Goal: Transaction & Acquisition: Purchase product/service

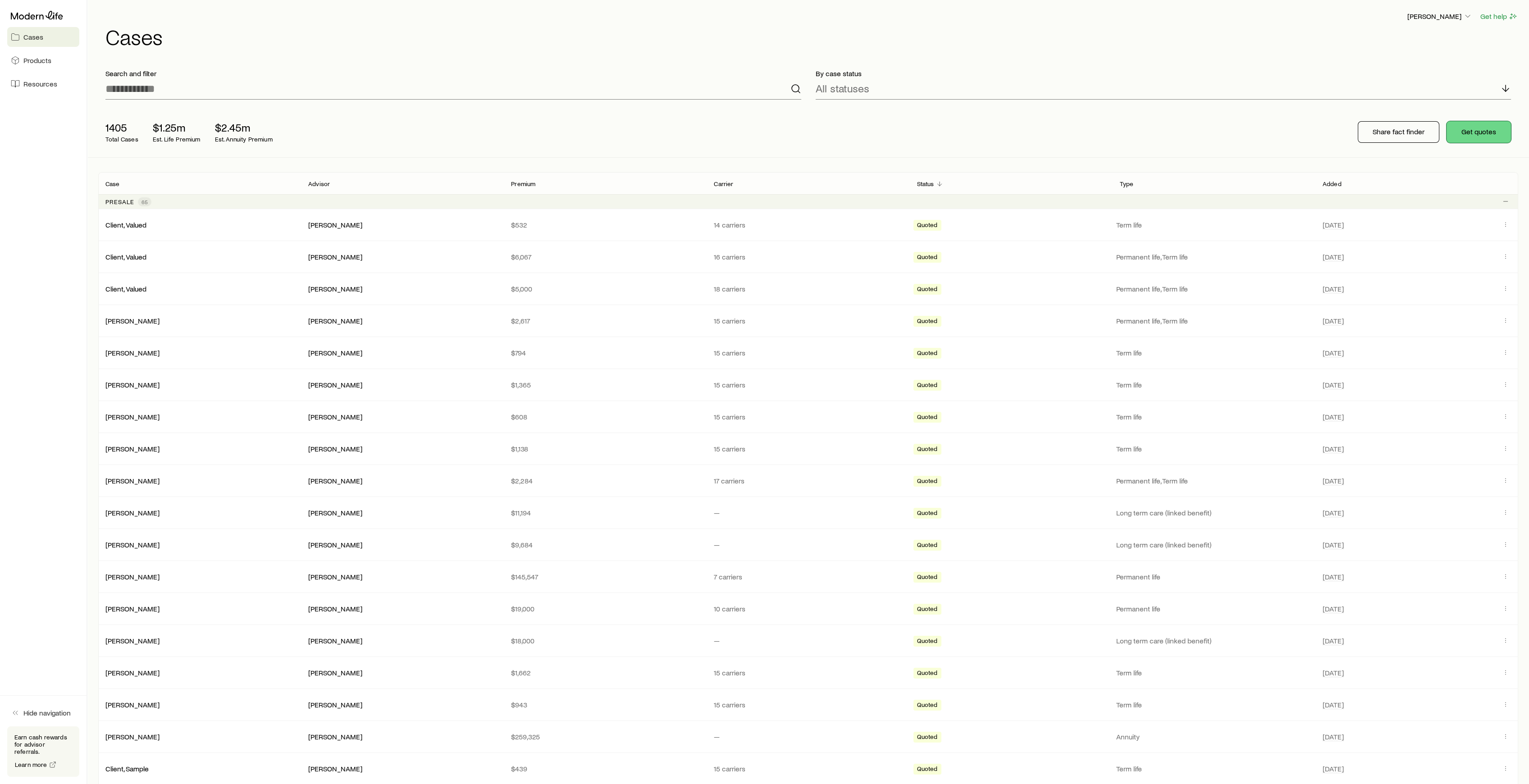
click at [1478, 133] on button "Get quotes" at bounding box center [1479, 132] width 65 height 22
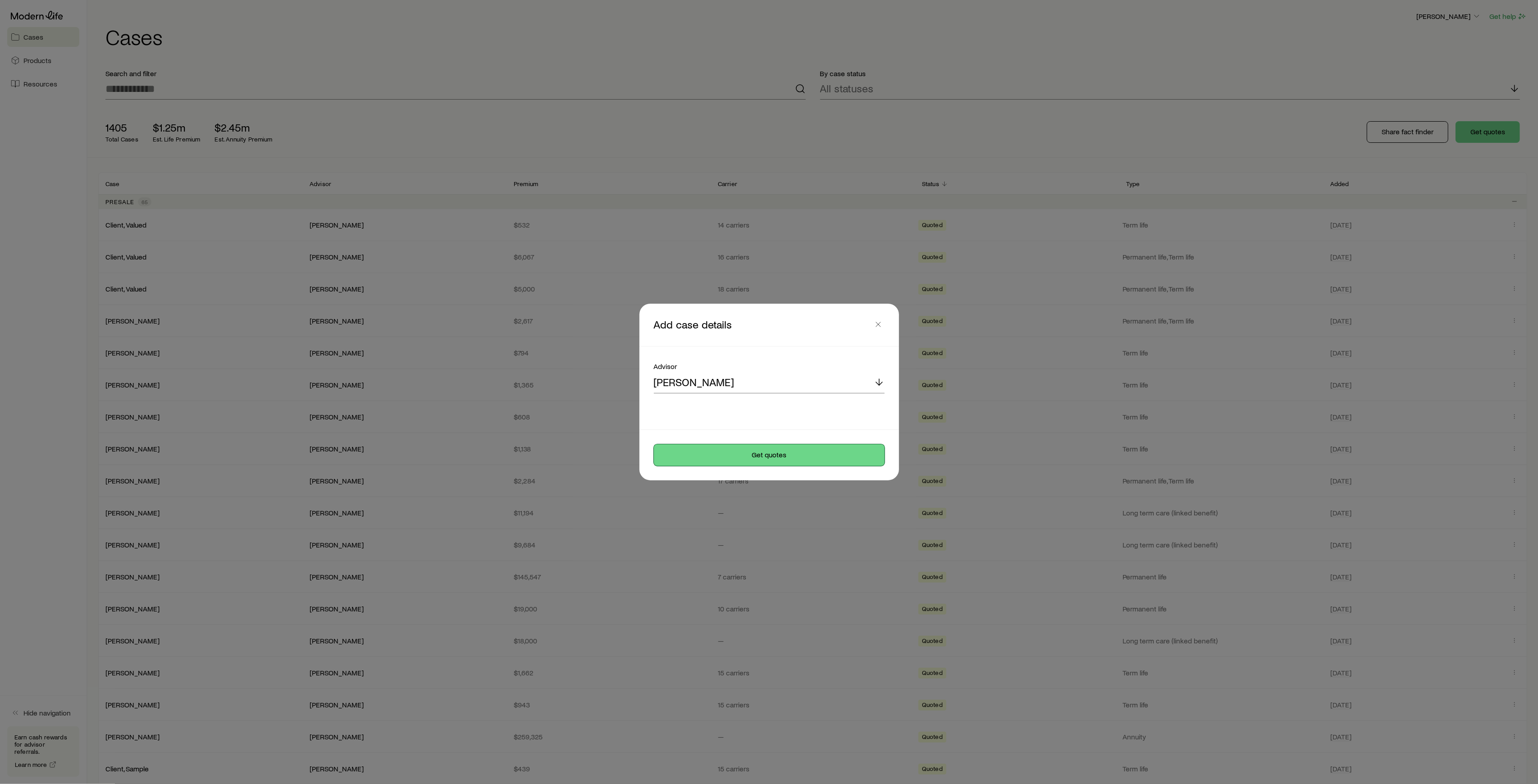
click at [786, 456] on button "Get quotes" at bounding box center [769, 454] width 231 height 22
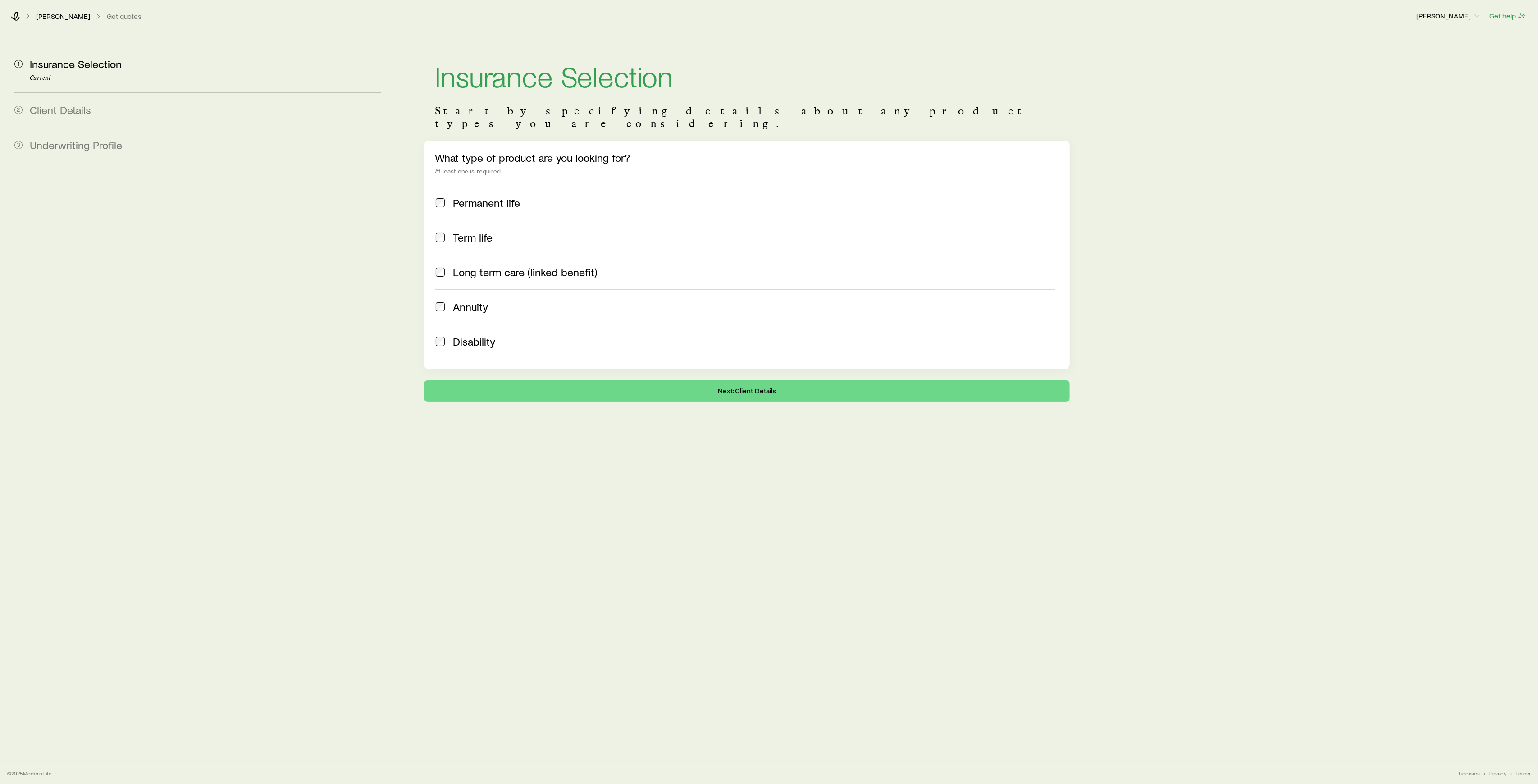
click at [445, 231] on span at bounding box center [440, 237] width 10 height 12
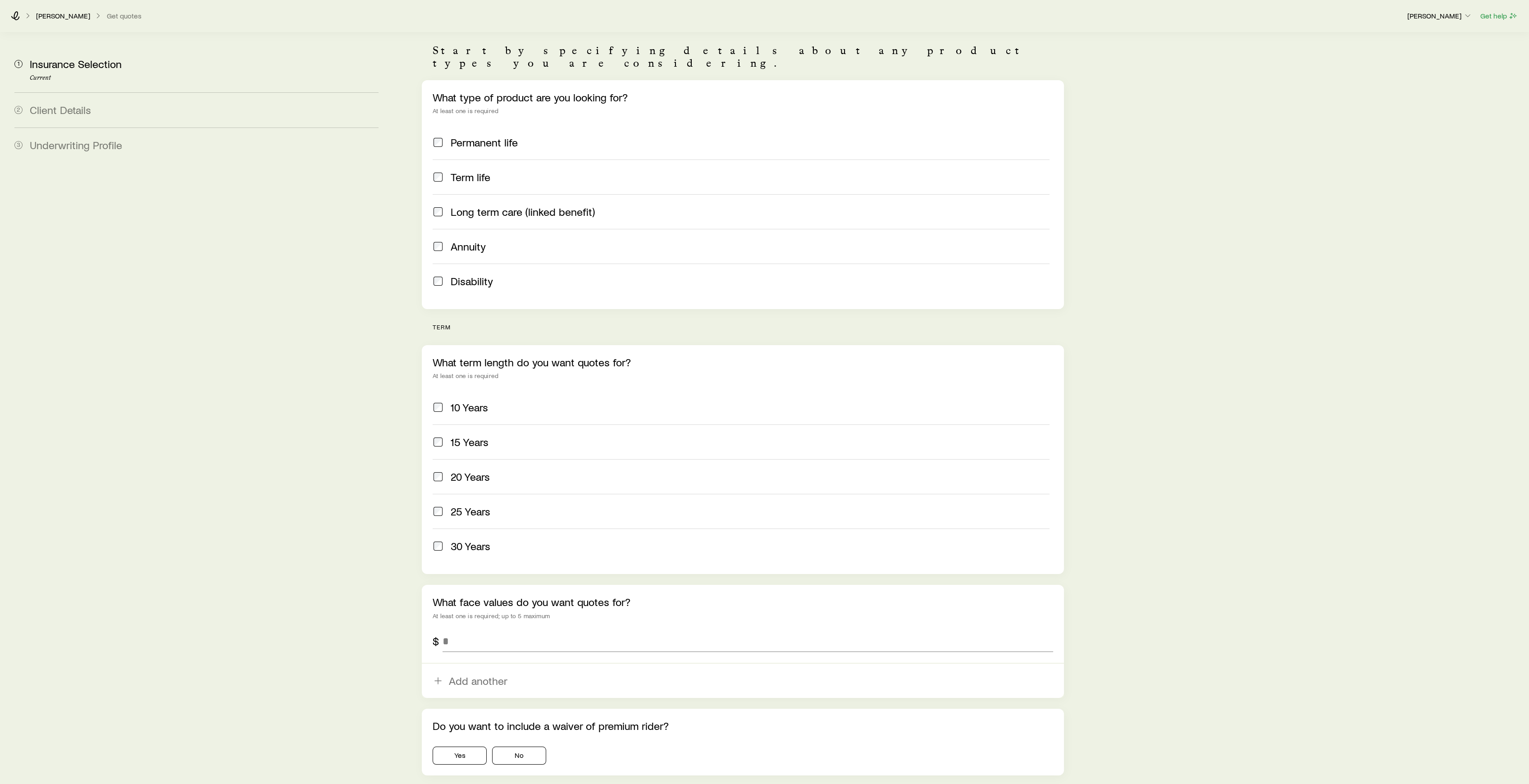
scroll to position [122, 0]
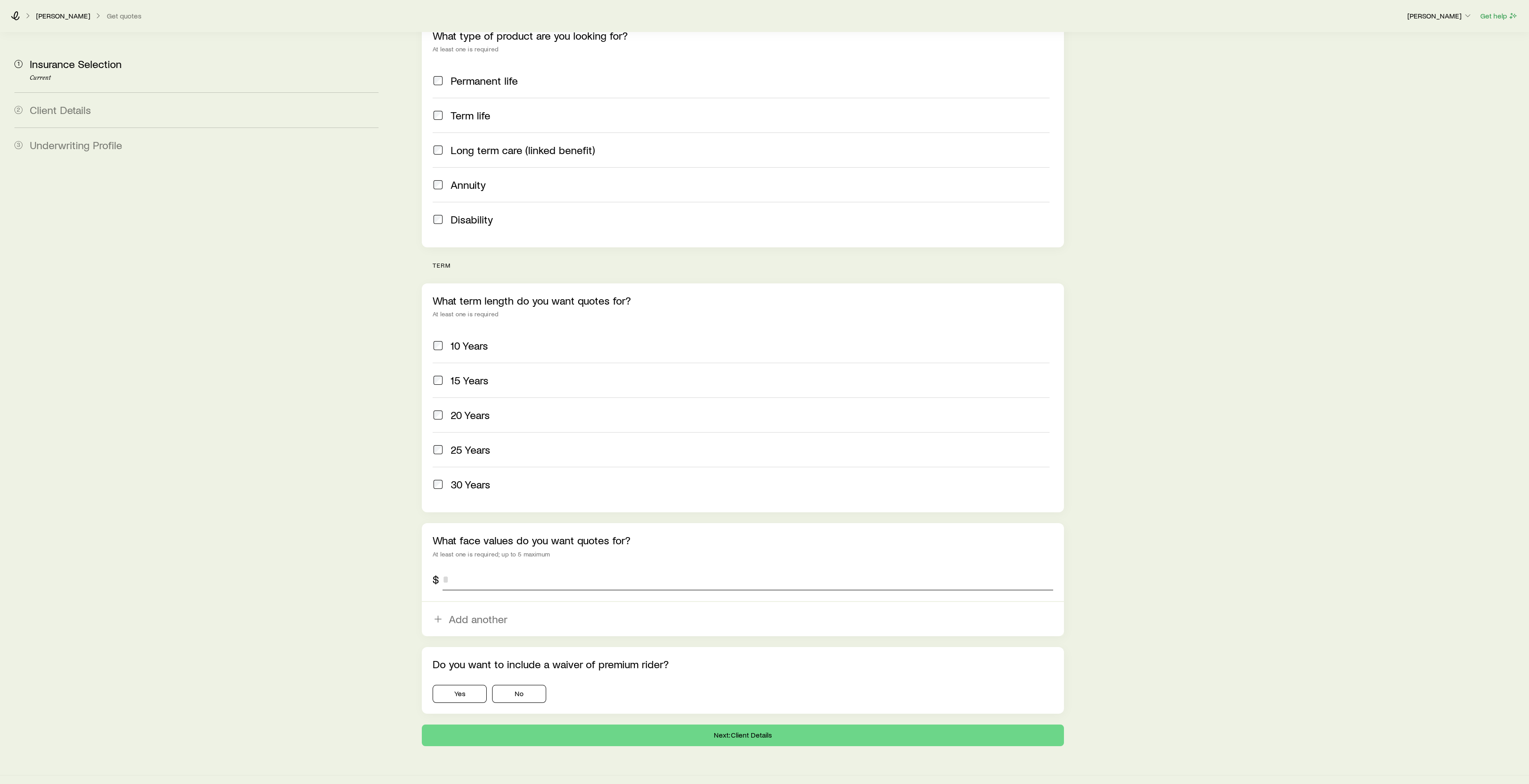
click at [470, 569] on input "tel" at bounding box center [747, 579] width 610 height 22
type input "*********"
click at [458, 685] on button "Yes" at bounding box center [460, 694] width 54 height 18
click at [746, 725] on button "Next: Client Details" at bounding box center [743, 735] width 642 height 22
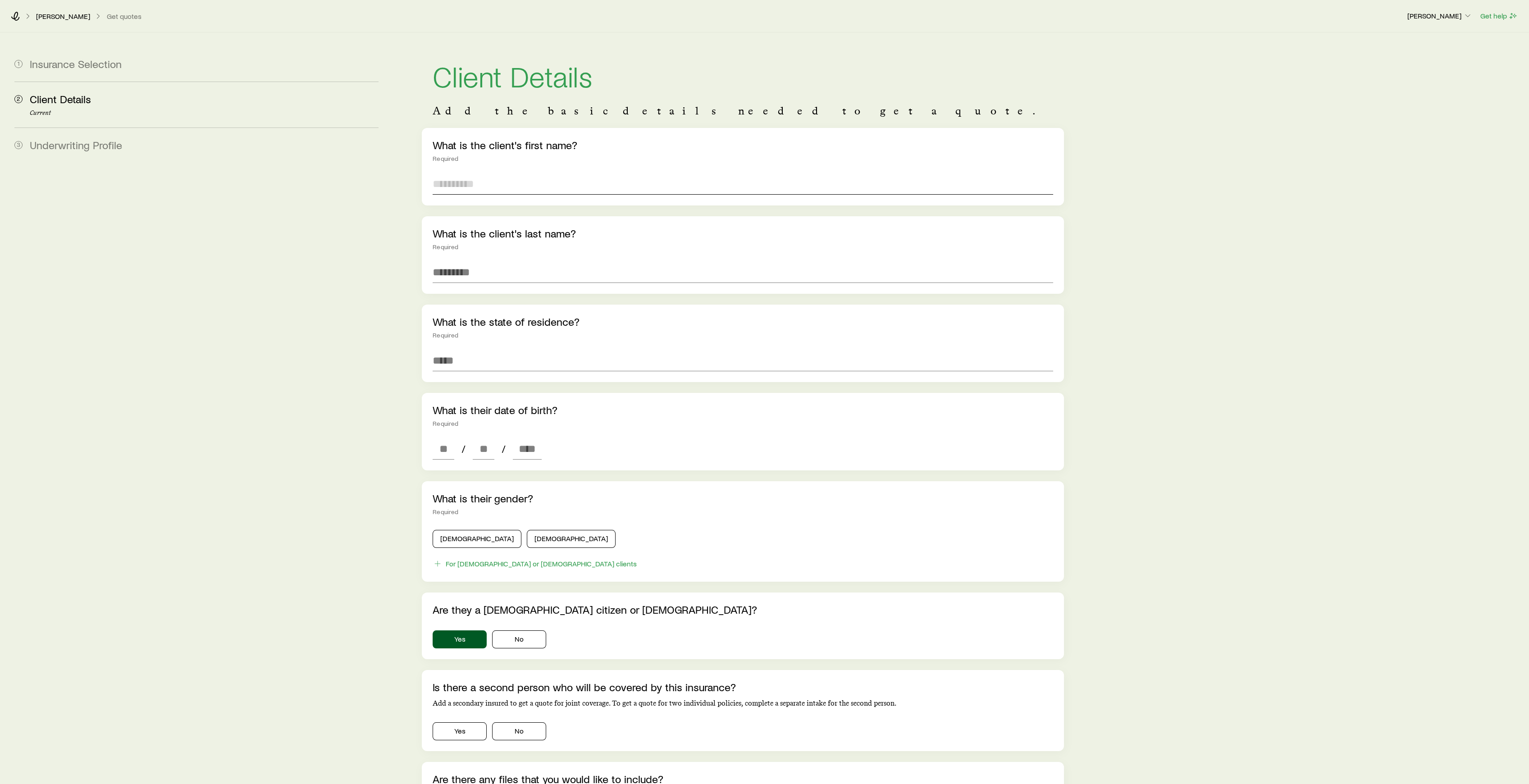
click at [469, 187] on input "text" at bounding box center [742, 184] width 620 height 22
type input "******"
drag, startPoint x: 379, startPoint y: 322, endPoint x: 420, endPoint y: 312, distance: 42.2
click at [393, 319] on section "1 Insurance Selection 2 Client Details Current 3 Underwriting Profile Client De…" at bounding box center [764, 454] width 1515 height 843
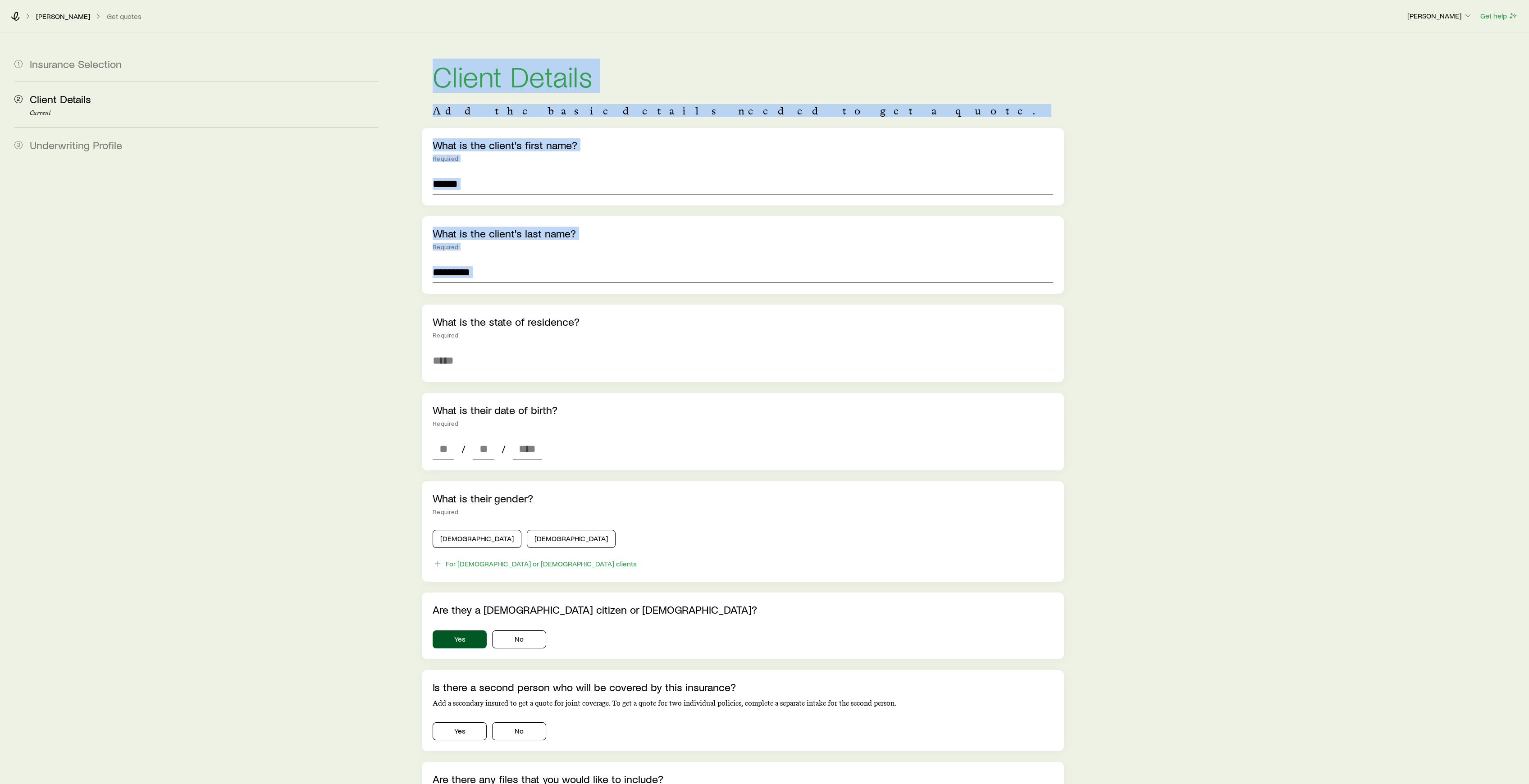
click at [487, 275] on input "text" at bounding box center [742, 272] width 620 height 22
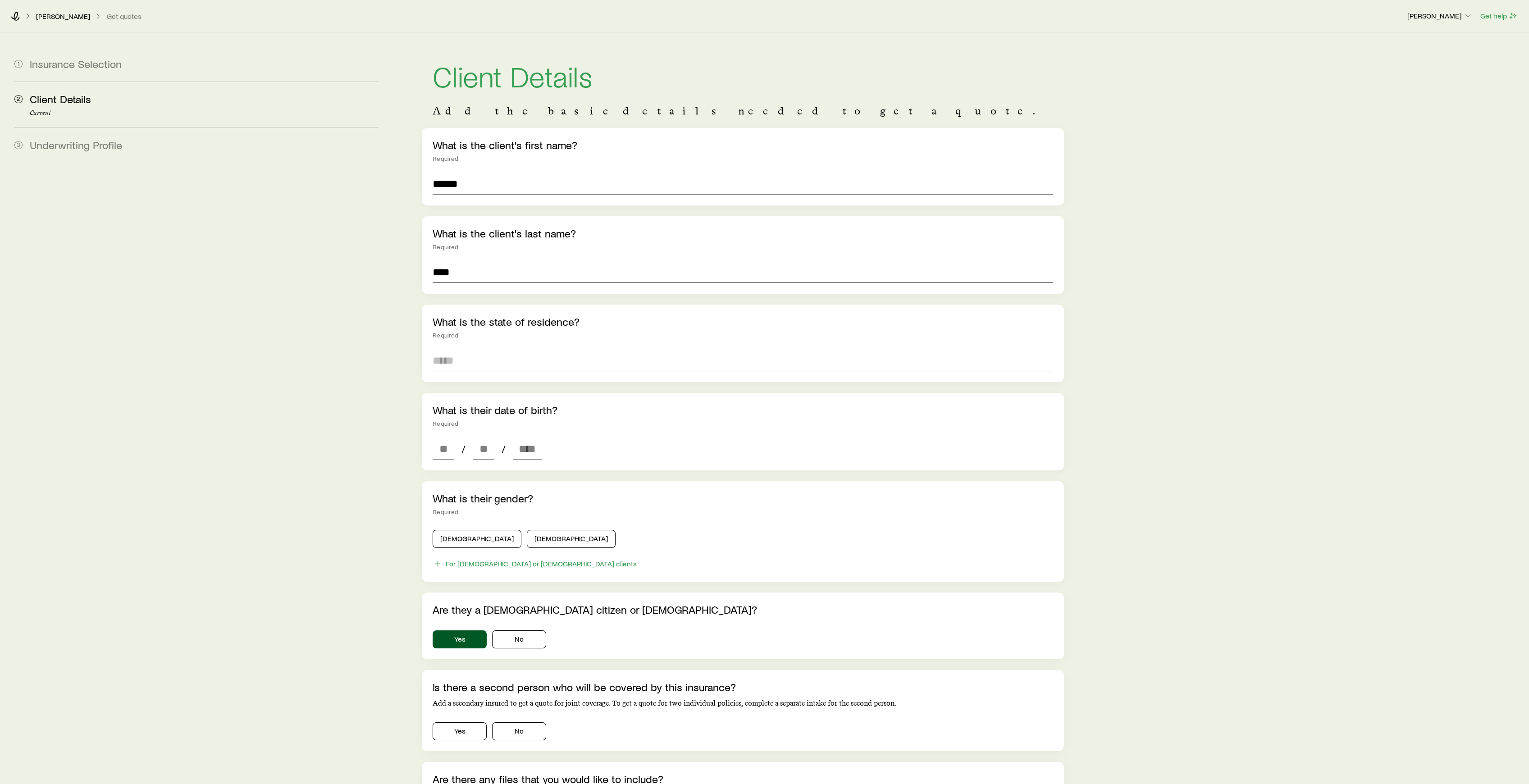
type input "****"
click at [458, 364] on input at bounding box center [742, 360] width 620 height 22
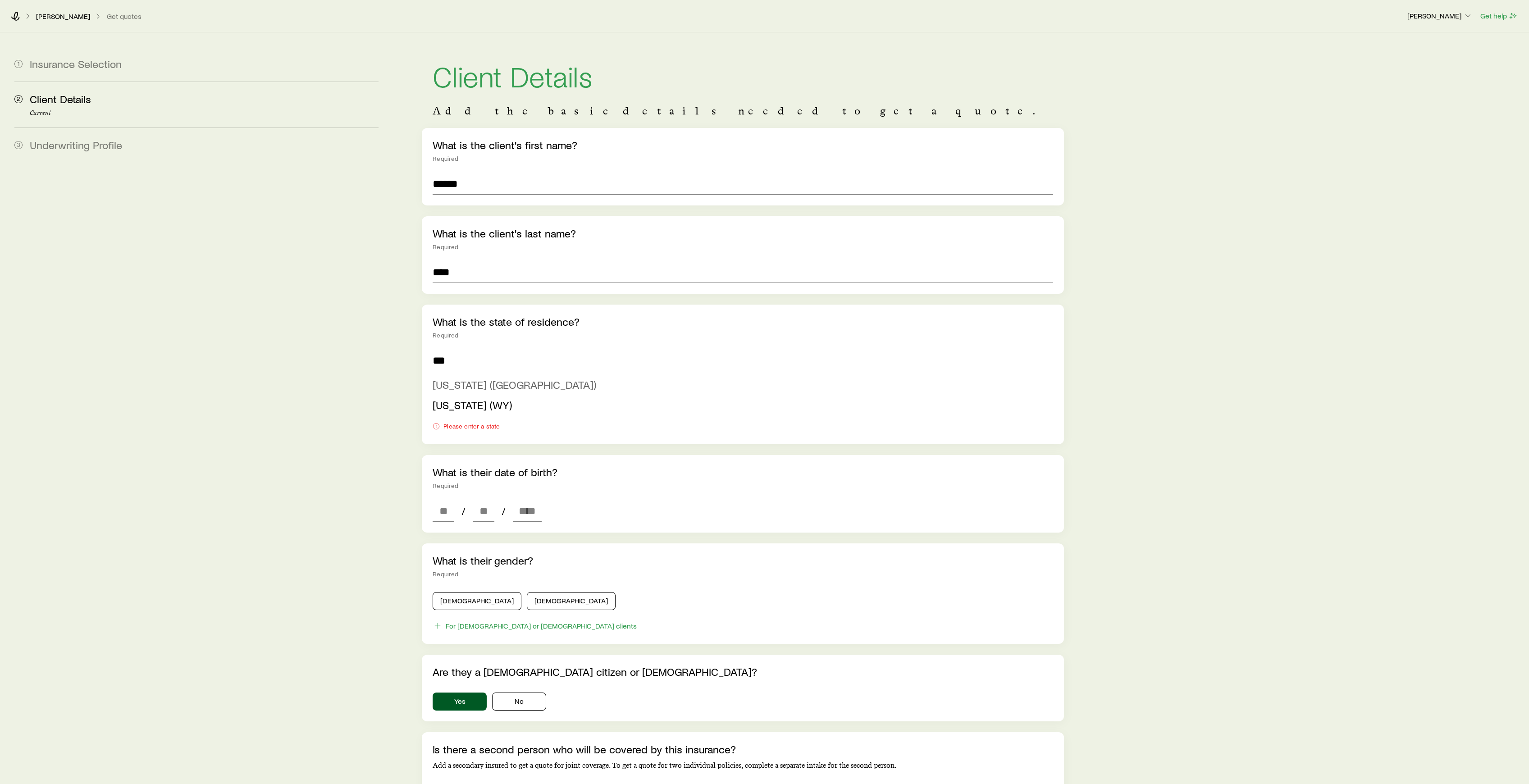
click at [465, 380] on span "[US_STATE] ([GEOGRAPHIC_DATA])" at bounding box center [514, 385] width 163 height 13
type input "**********"
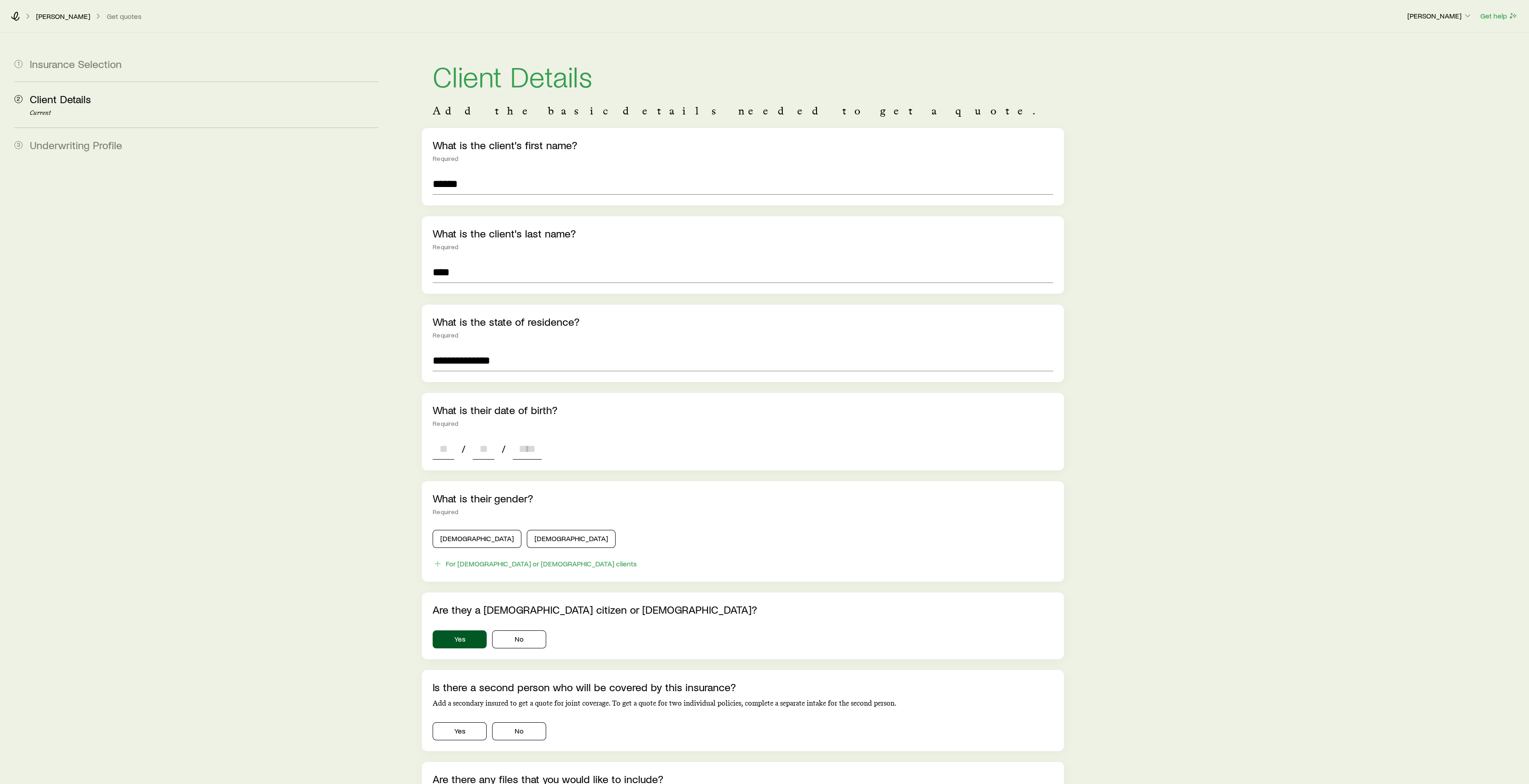
click at [453, 446] on input at bounding box center [443, 448] width 22 height 22
type input "**"
type input "****"
type input "*"
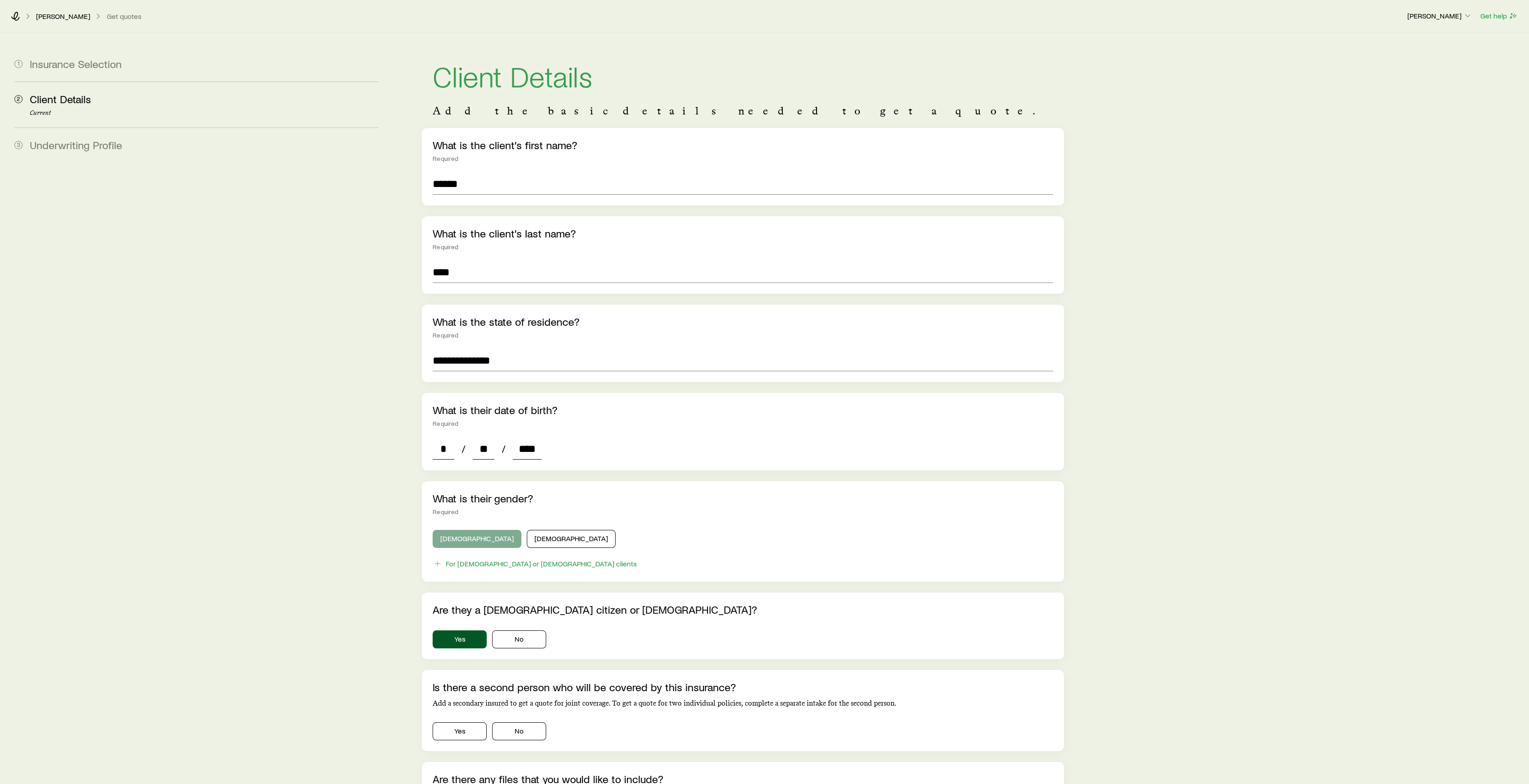
type input "****"
drag, startPoint x: 462, startPoint y: 540, endPoint x: 468, endPoint y: 543, distance: 6.7
click at [462, 540] on button "[DEMOGRAPHIC_DATA]" at bounding box center [477, 538] width 89 height 18
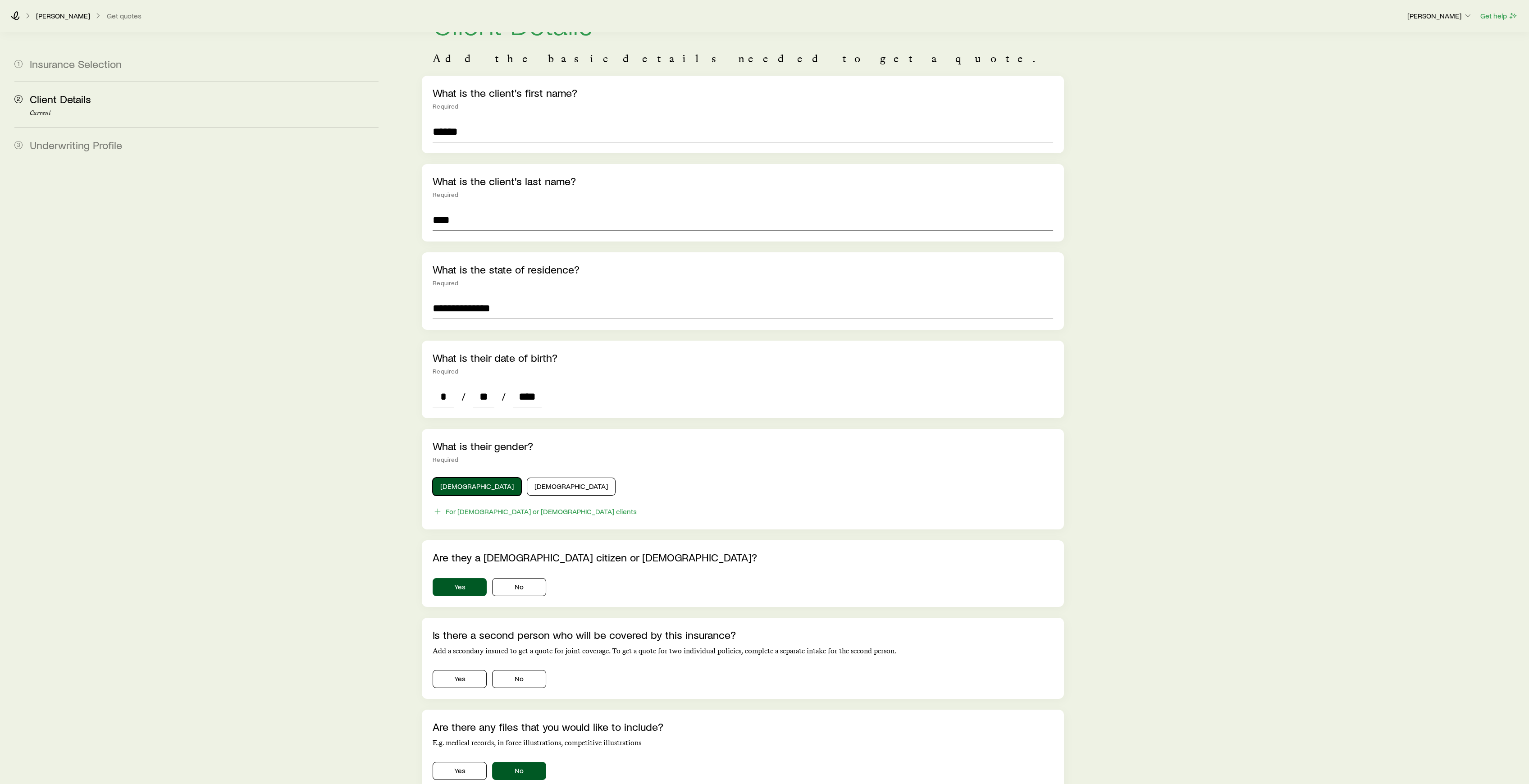
scroll to position [120, 0]
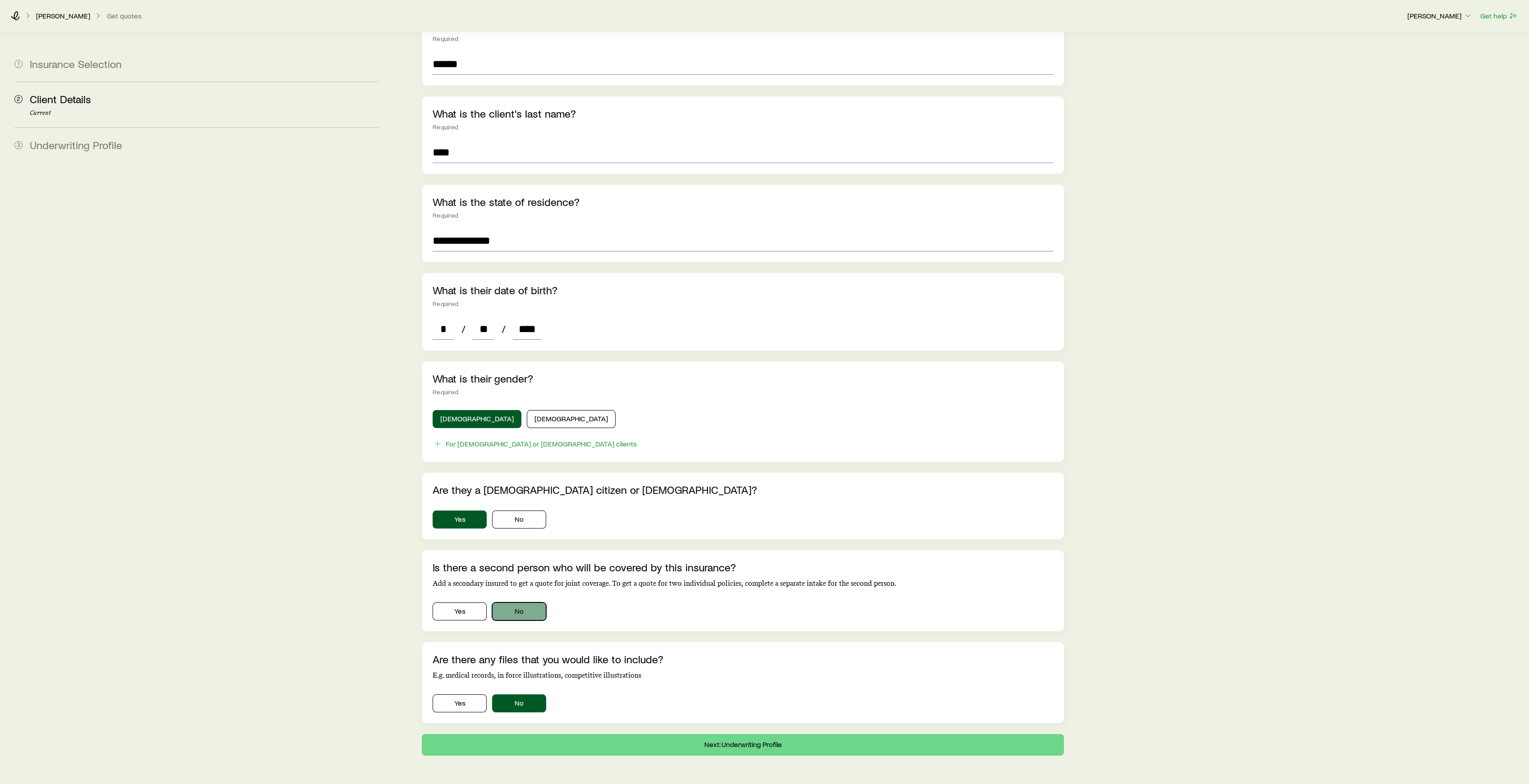
click at [525, 605] on button "No" at bounding box center [519, 611] width 54 height 18
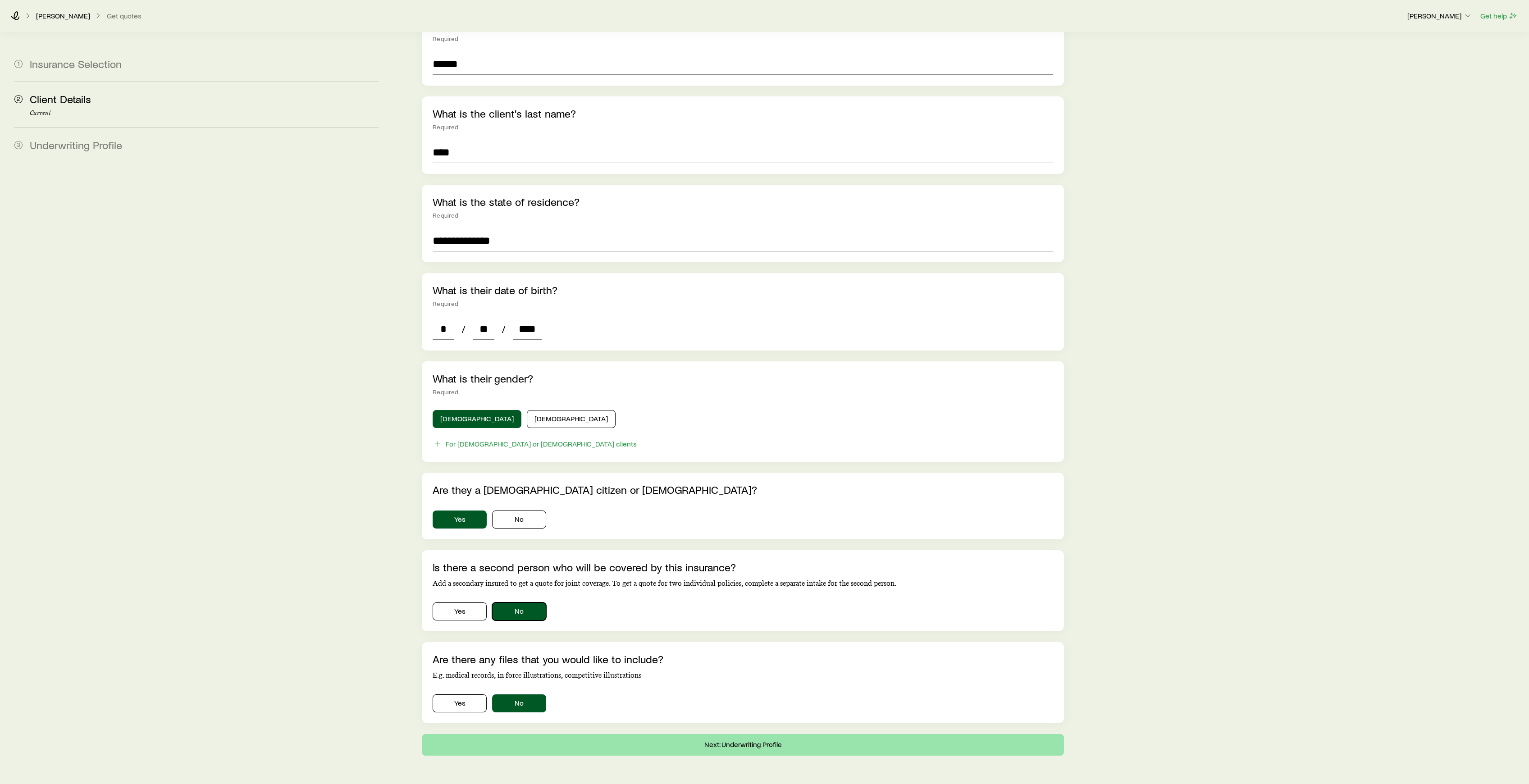
scroll to position [142, 0]
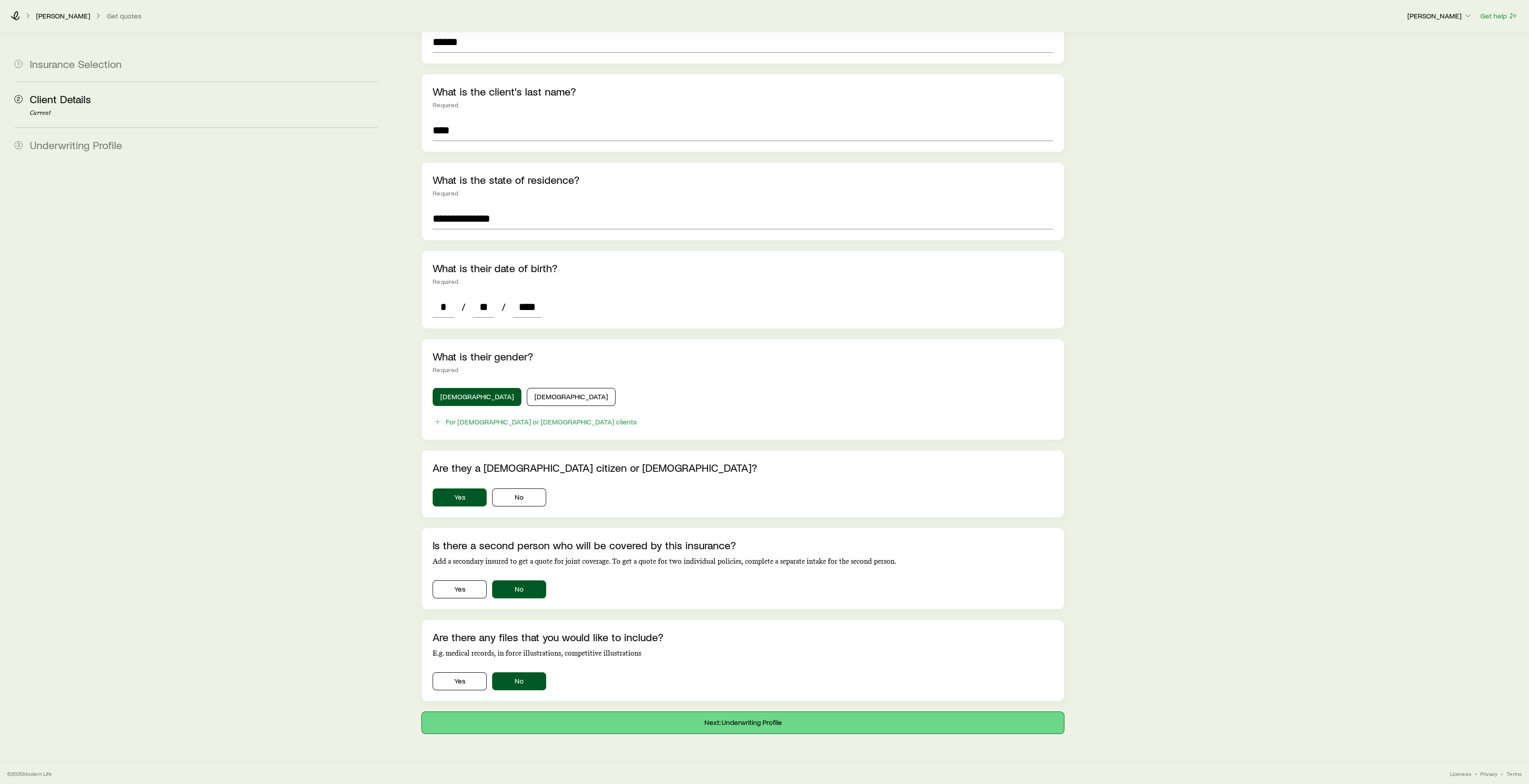
click at [719, 725] on button "Next: Underwriting Profile" at bounding box center [743, 723] width 642 height 22
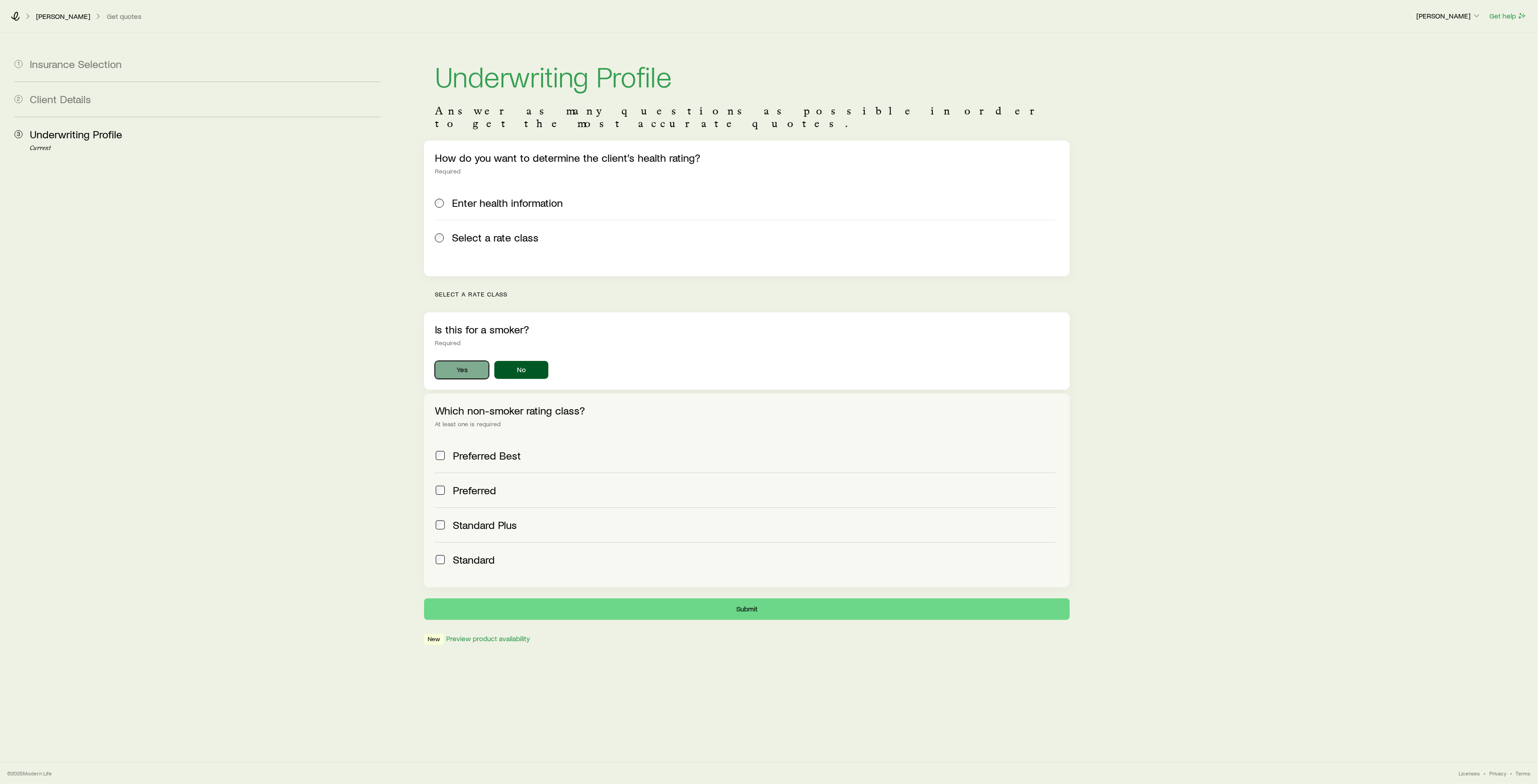
click at [454, 361] on button "Yes" at bounding box center [462, 370] width 54 height 18
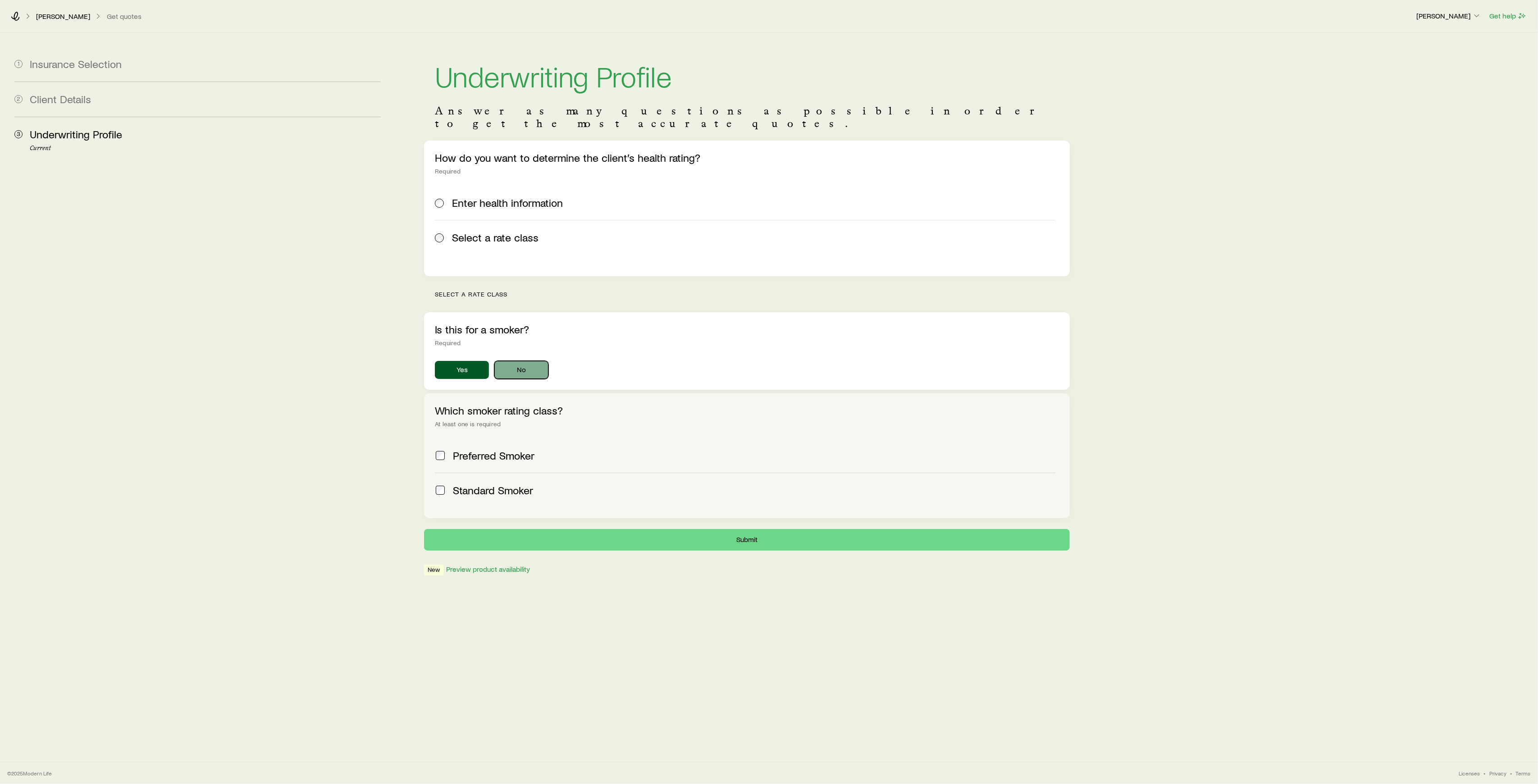
click at [528, 361] on button "No" at bounding box center [522, 370] width 54 height 18
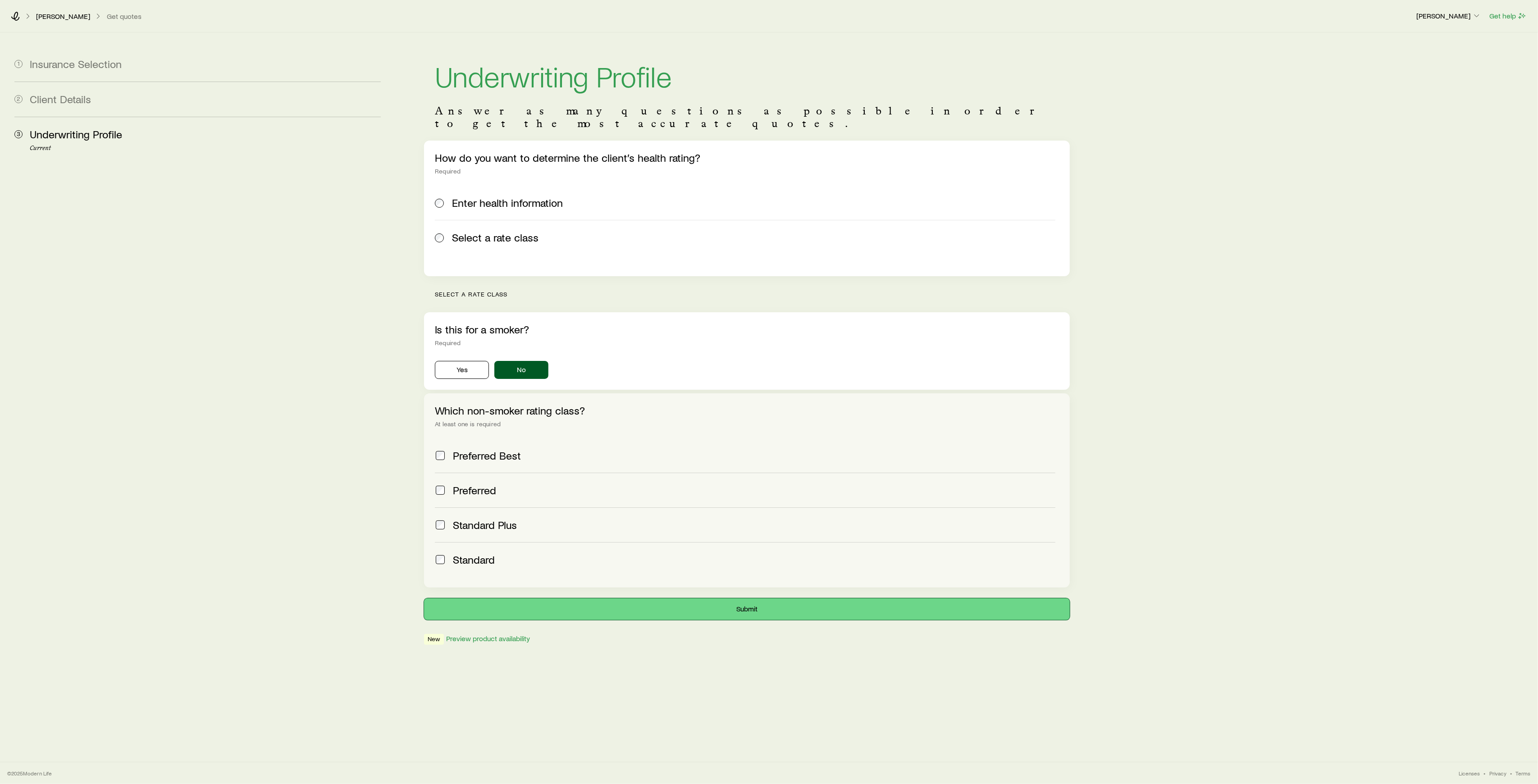
click at [740, 599] on button "Submit" at bounding box center [747, 609] width 646 height 22
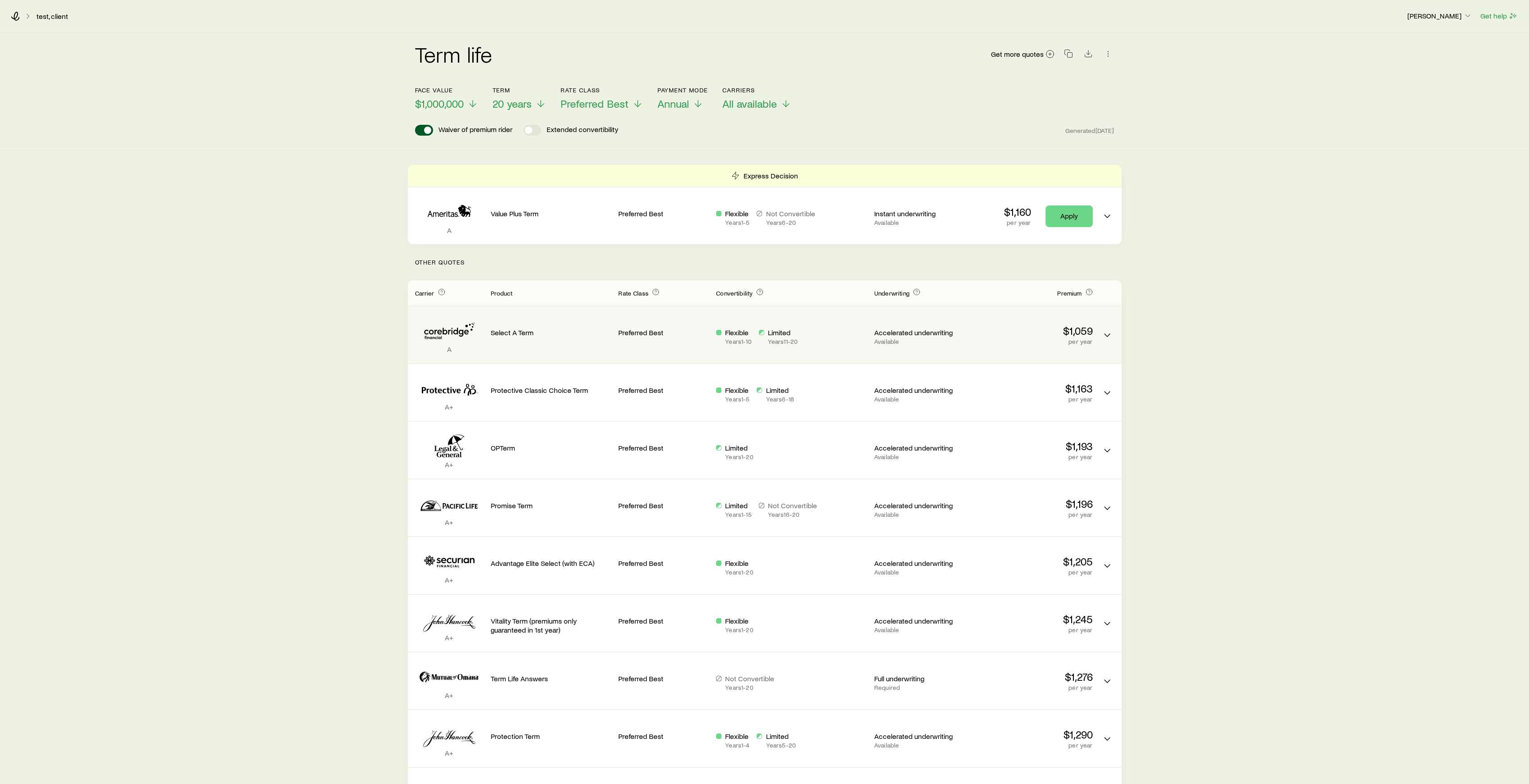
click at [532, 345] on div "Select A Term" at bounding box center [551, 335] width 121 height 42
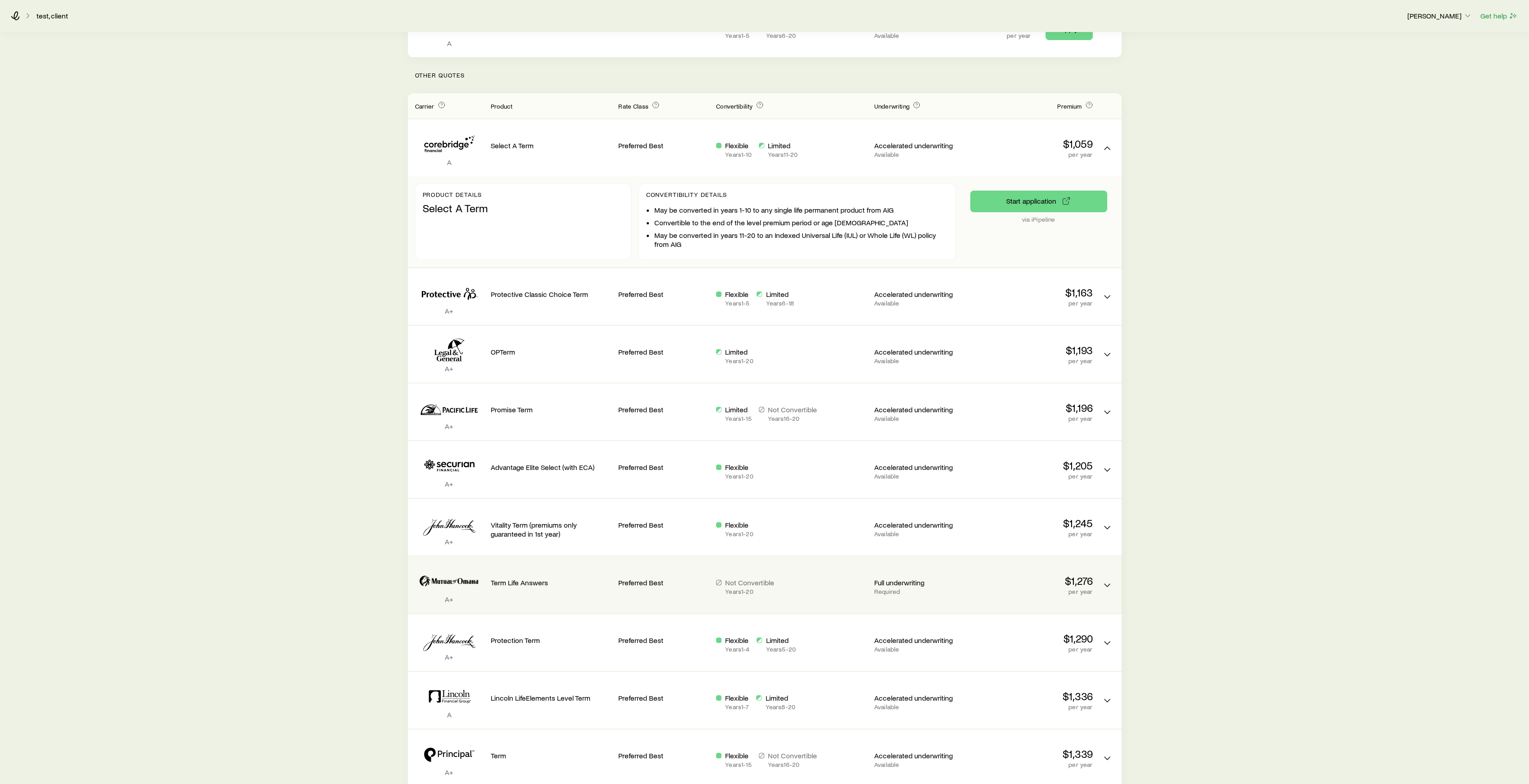
scroll to position [300, 0]
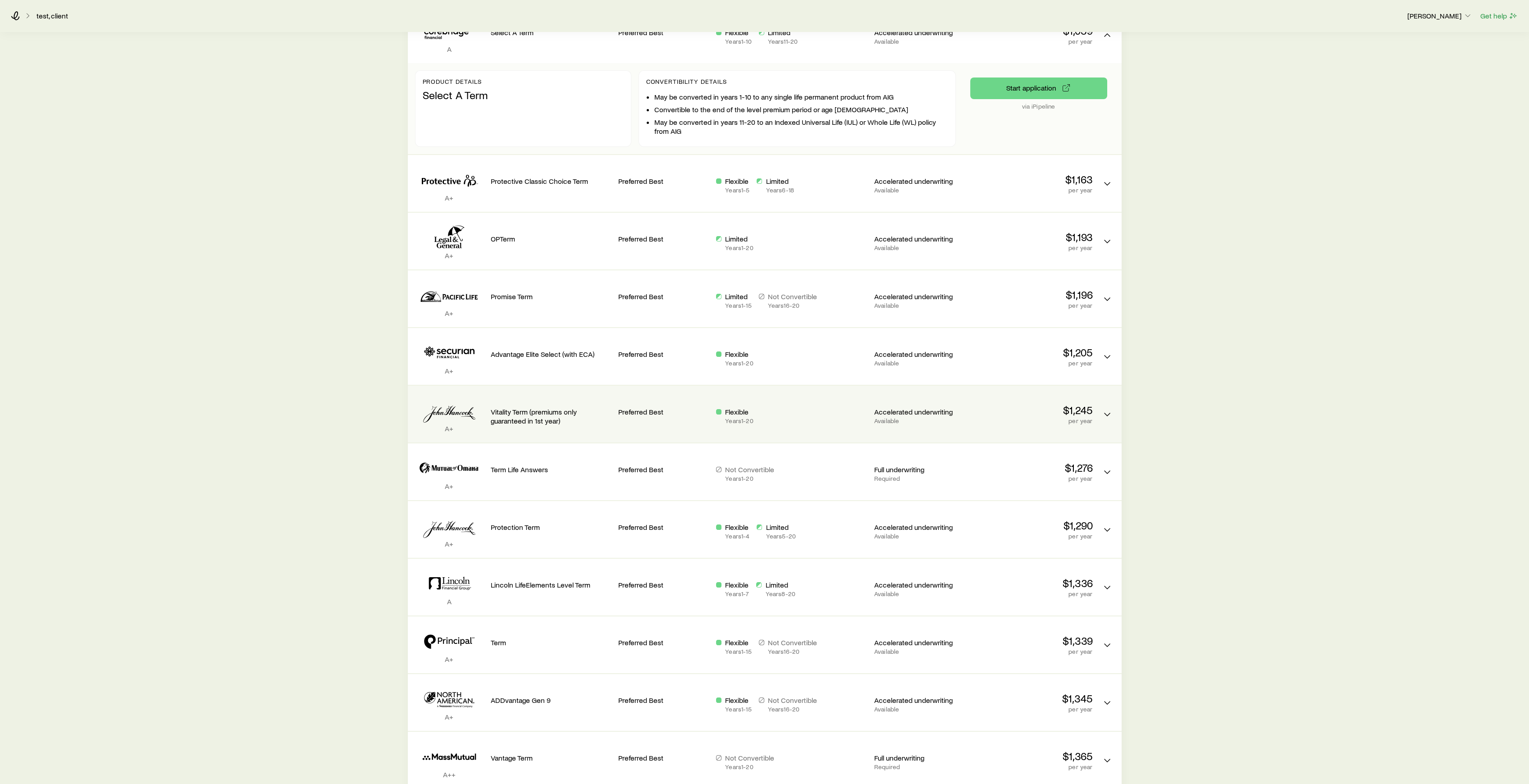
click at [706, 420] on div "Preferred Best" at bounding box center [664, 411] width 91 height 35
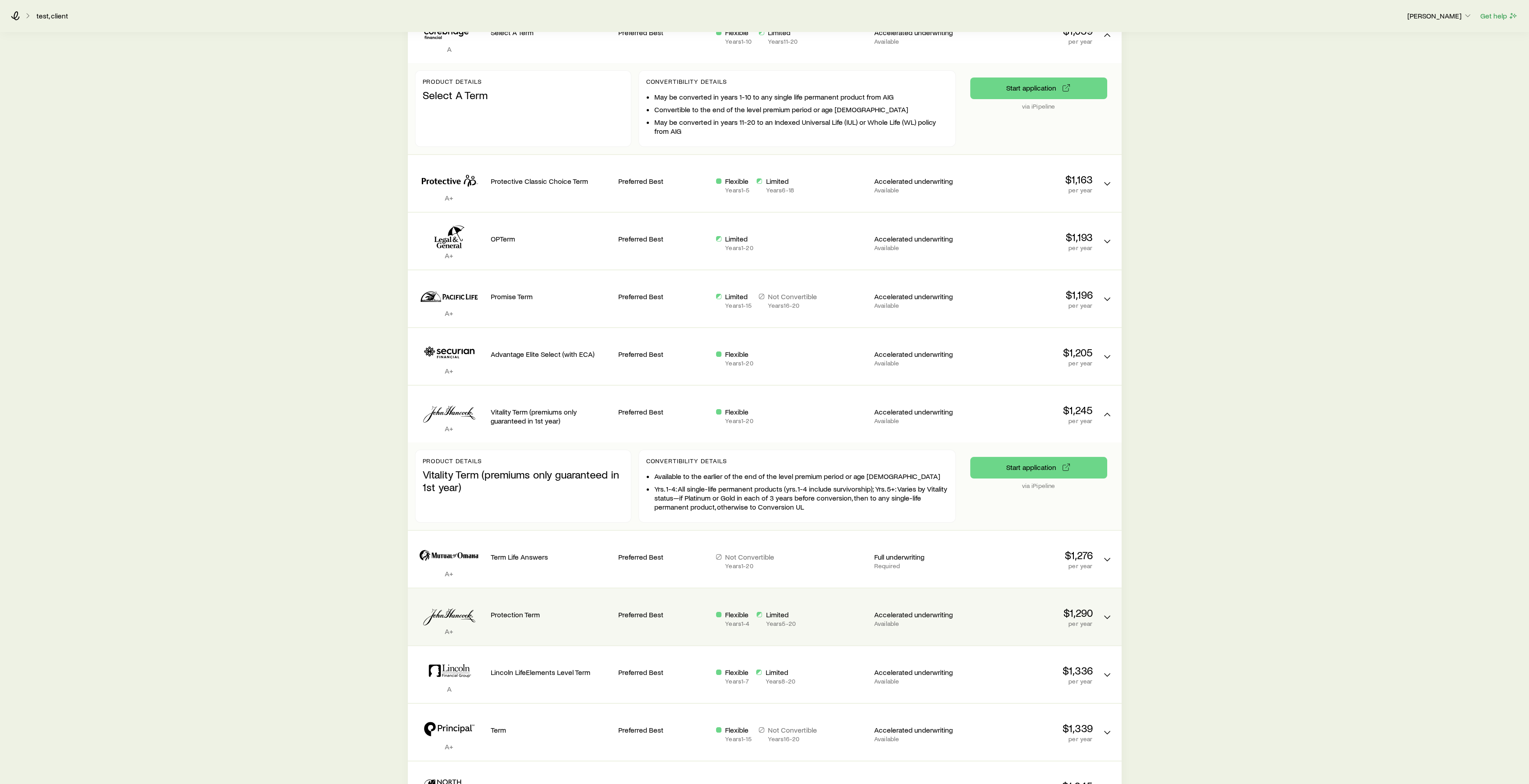
click at [583, 623] on div "Protection Term" at bounding box center [551, 616] width 121 height 42
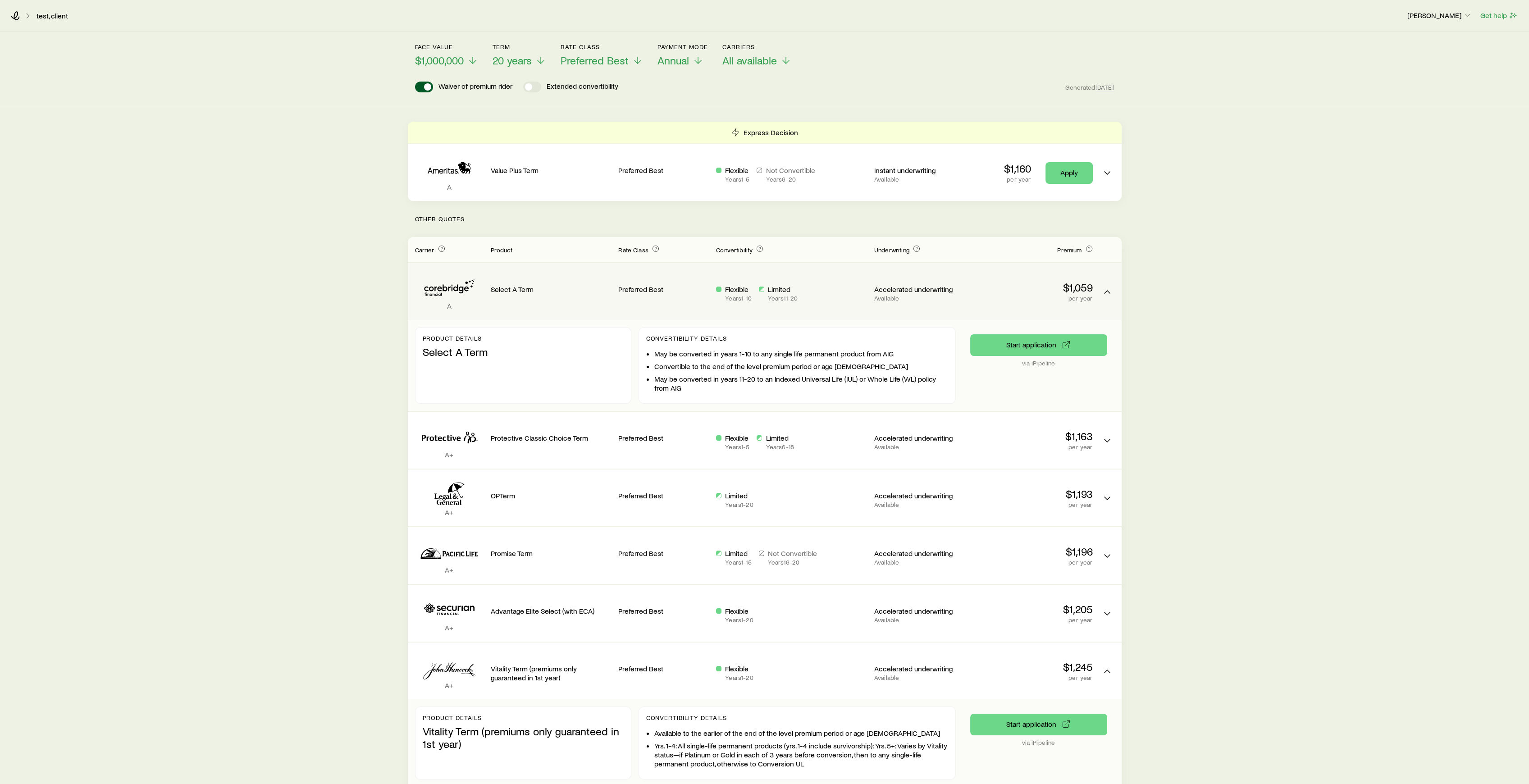
scroll to position [0, 0]
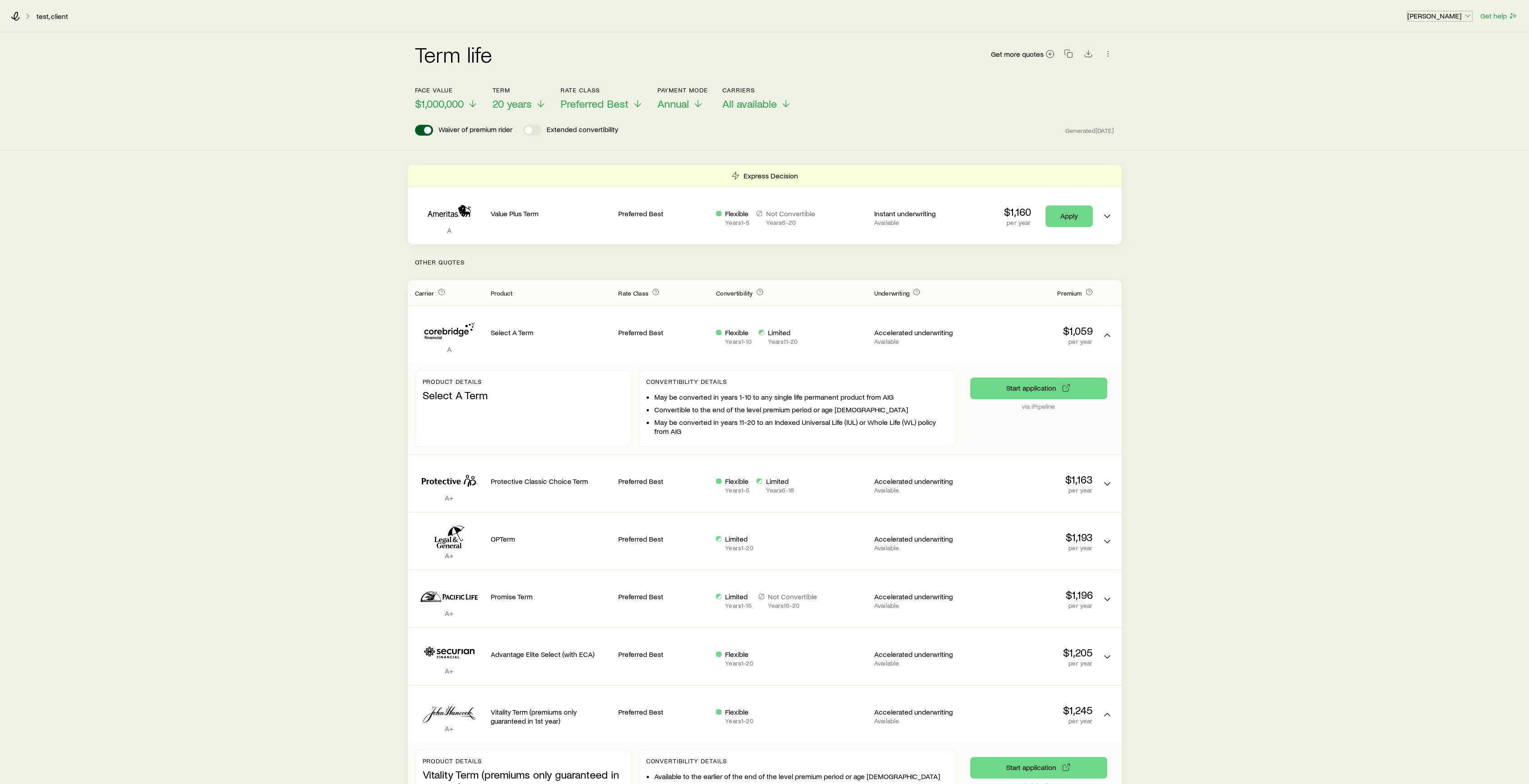
click at [1459, 17] on p "[PERSON_NAME]" at bounding box center [1440, 16] width 65 height 9
click at [1416, 88] on button "Sign out" at bounding box center [1419, 84] width 101 height 17
